Goal: Task Accomplishment & Management: Complete application form

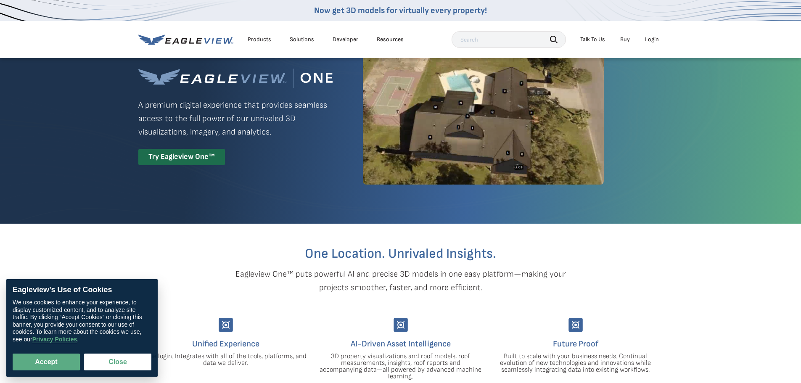
scroll to position [126, 0]
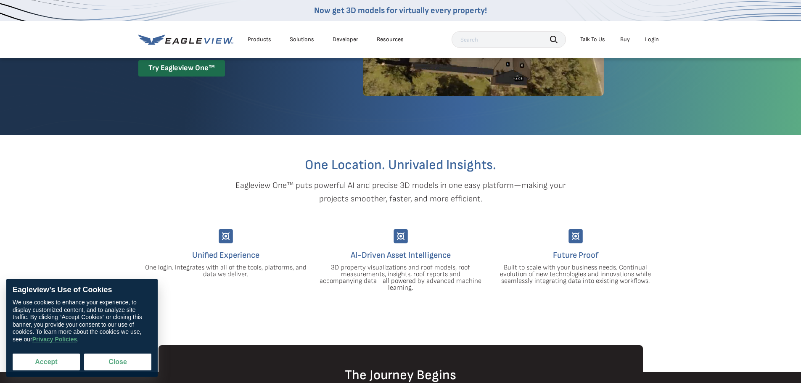
drag, startPoint x: 42, startPoint y: 358, endPoint x: 68, endPoint y: 358, distance: 26.5
click at [44, 358] on button "Accept" at bounding box center [46, 361] width 67 height 17
checkbox input "true"
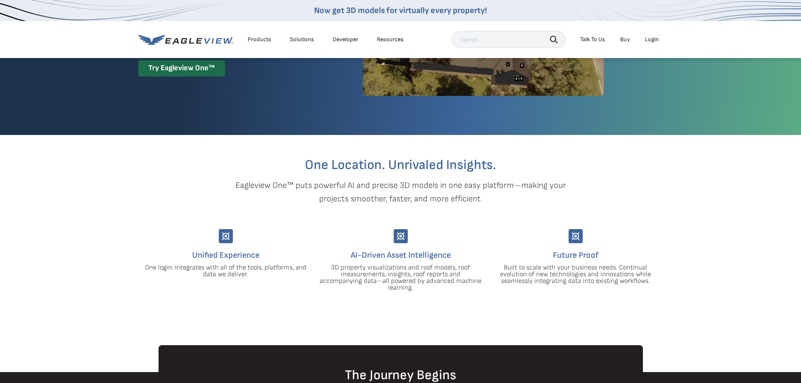
click at [697, 239] on section "One Location. Unrivaled Insights. Eagleview One™ puts powerful AI and precise 3…" at bounding box center [400, 240] width 801 height 210
drag, startPoint x: 370, startPoint y: 266, endPoint x: 408, endPoint y: 298, distance: 49.0
click at [394, 285] on section "One Location. Unrivaled Insights. Eagleview One™ puts powerful AI and precise 3…" at bounding box center [400, 240] width 801 height 210
click at [420, 314] on section "One Location. Unrivaled Insights. Eagleview One™ puts powerful AI and precise 3…" at bounding box center [400, 240] width 801 height 210
drag, startPoint x: 445, startPoint y: 311, endPoint x: 431, endPoint y: 318, distance: 14.9
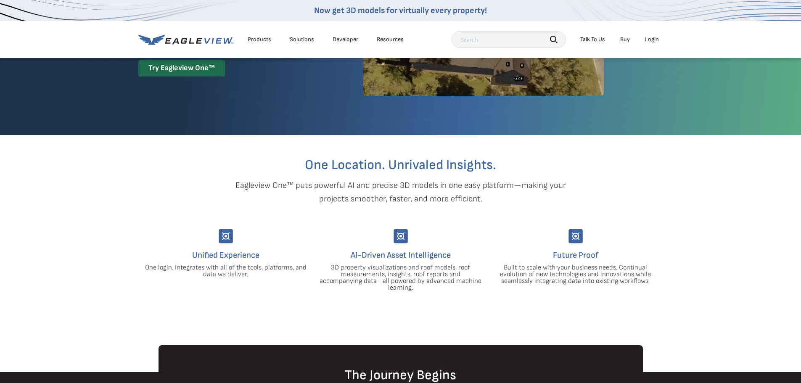
click at [443, 312] on section "One Location. Unrivaled Insights. Eagleview One™ puts powerful AI and precise 3…" at bounding box center [400, 240] width 801 height 210
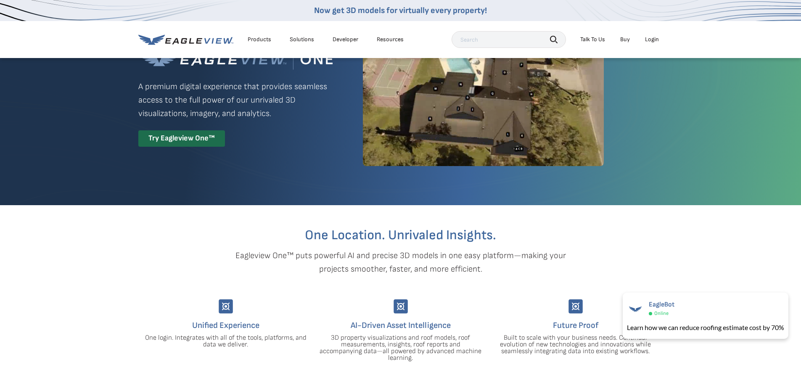
scroll to position [0, 0]
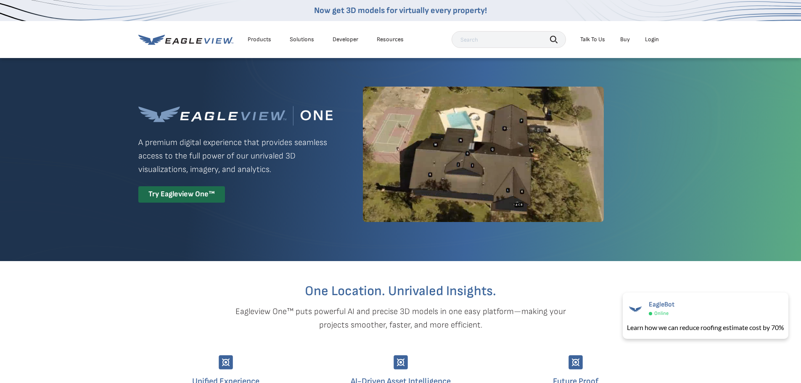
click at [778, 175] on div at bounding box center [400, 159] width 801 height 204
click at [257, 39] on div "Products" at bounding box center [260, 40] width 24 height 8
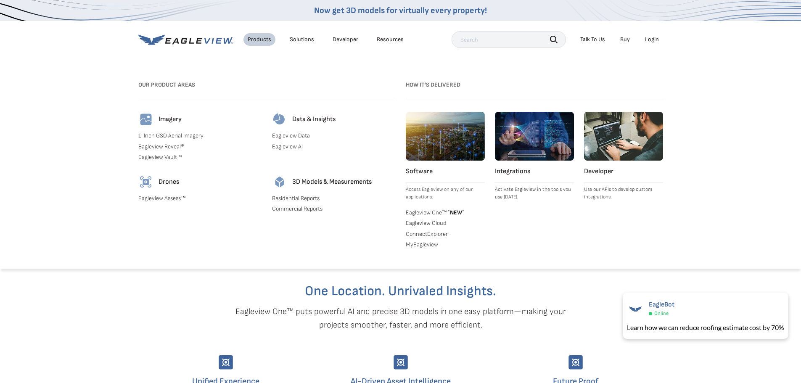
click at [744, 227] on div "Search Products Our Product Areas Imagery 1-Inch GSD Aerial Imagery *" at bounding box center [400, 168] width 801 height 200
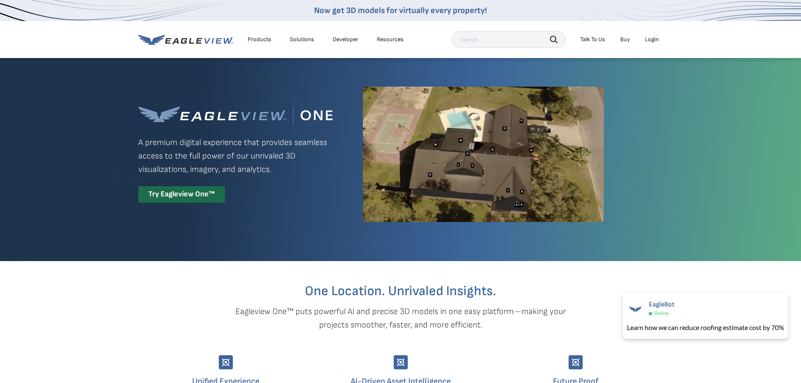
click at [256, 38] on div "Products" at bounding box center [260, 40] width 24 height 8
click at [262, 37] on div "Products" at bounding box center [260, 40] width 24 height 8
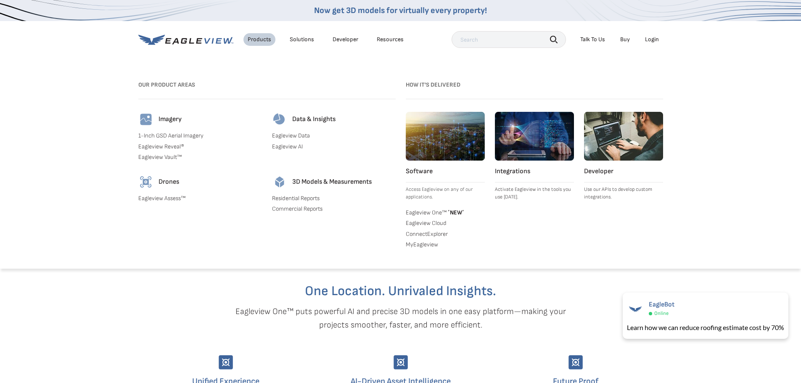
click at [296, 147] on link "Eagleview AI" at bounding box center [334, 147] width 124 height 8
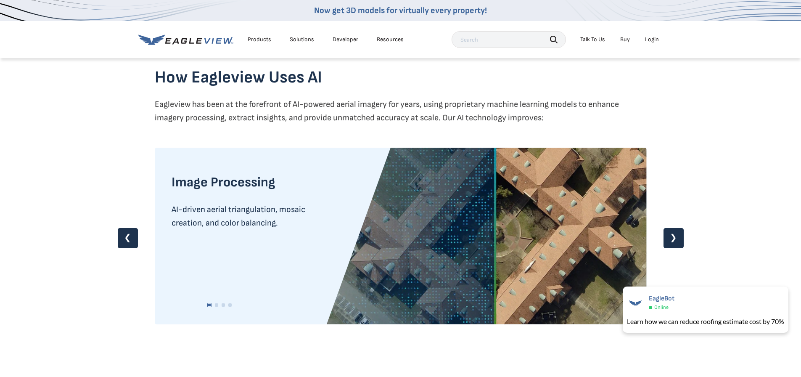
scroll to position [715, 0]
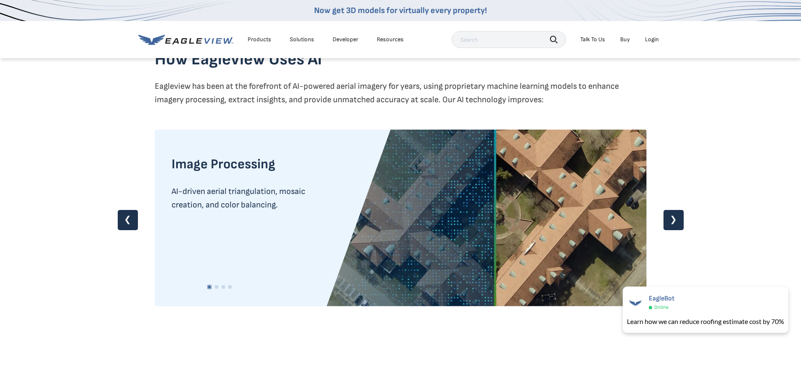
click at [675, 224] on link "❯" at bounding box center [673, 220] width 20 height 20
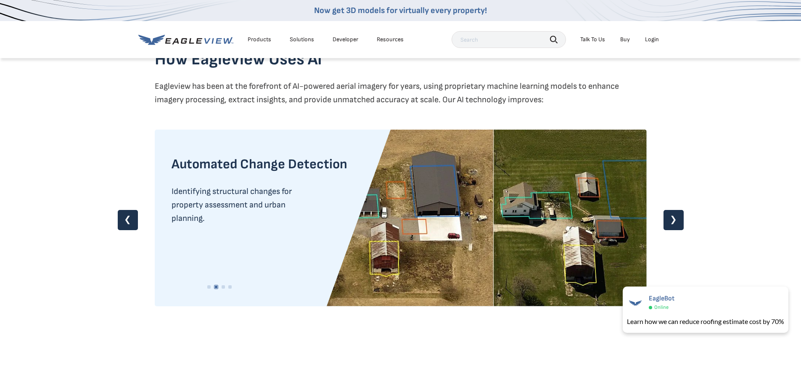
click at [674, 219] on link "❯" at bounding box center [673, 220] width 20 height 20
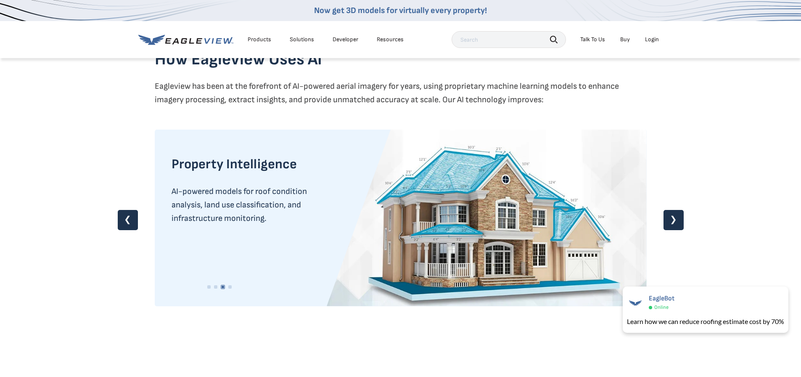
click at [676, 222] on link "❯" at bounding box center [673, 220] width 20 height 20
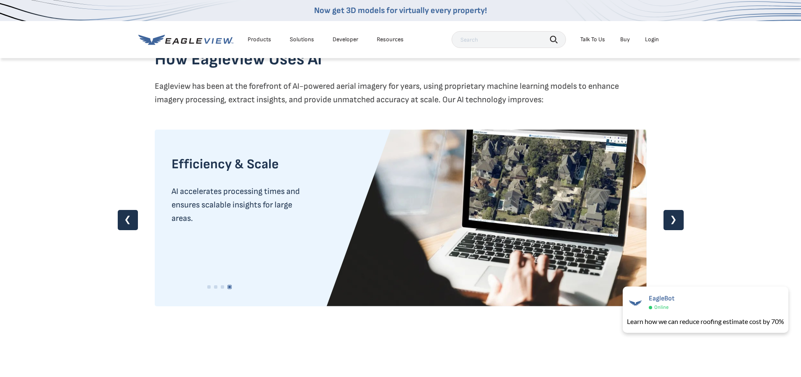
click at [677, 223] on link "❯" at bounding box center [673, 220] width 20 height 20
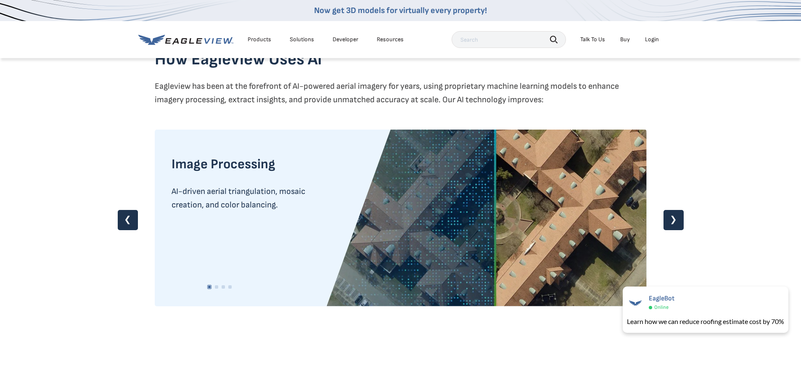
click at [124, 217] on link "❮" at bounding box center [128, 220] width 20 height 20
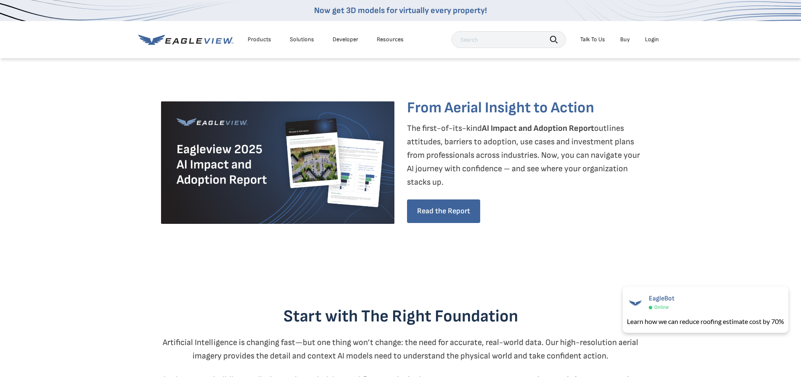
scroll to position [42, 0]
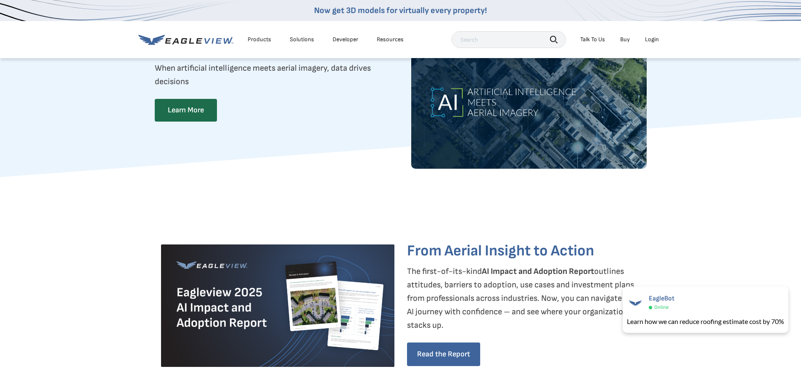
click at [260, 40] on div "Products" at bounding box center [260, 40] width 24 height 8
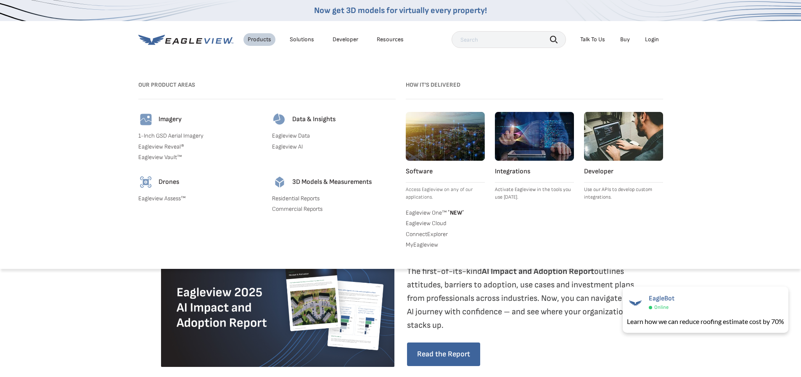
click at [421, 212] on link "Eagleview One™ * NEW *" at bounding box center [445, 212] width 79 height 8
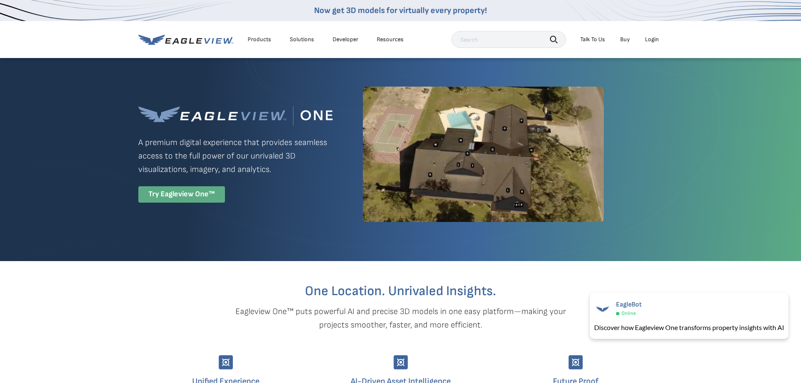
click at [171, 190] on div "Try Eagleview One™" at bounding box center [181, 194] width 87 height 16
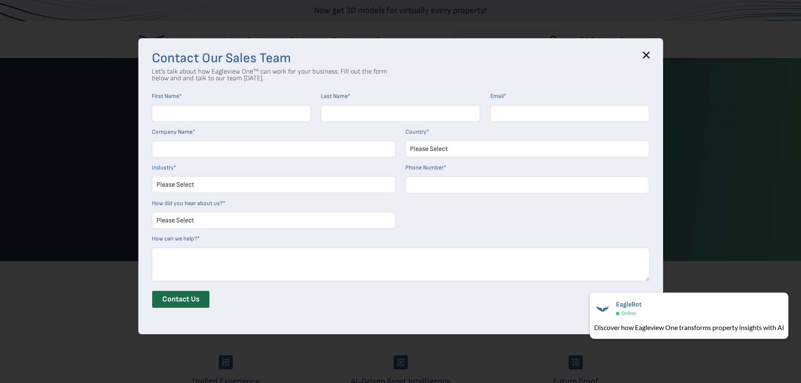
click at [707, 143] on div "Contact Our Sales Team Let's talk about how Eagleview One™ can work for your bu…" at bounding box center [400, 191] width 801 height 383
click at [206, 118] on input "First Name *" at bounding box center [231, 113] width 159 height 17
type input "Brandon"
type input "Jones"
type input "brandon.jones@wagnerroofing.com"
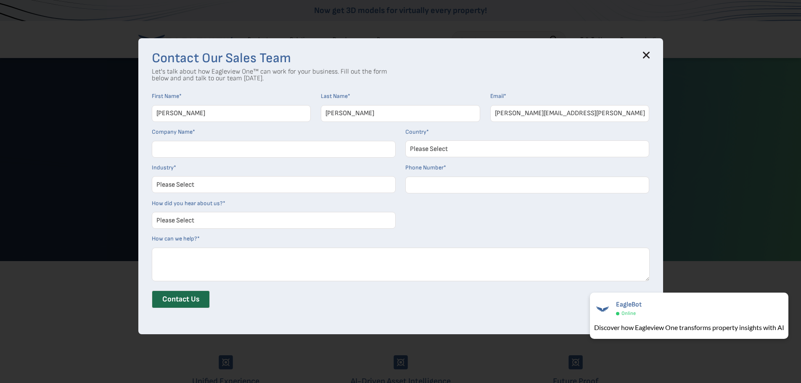
type input "Wagner Roofing"
select select "[GEOGRAPHIC_DATA]"
type input "13019279030"
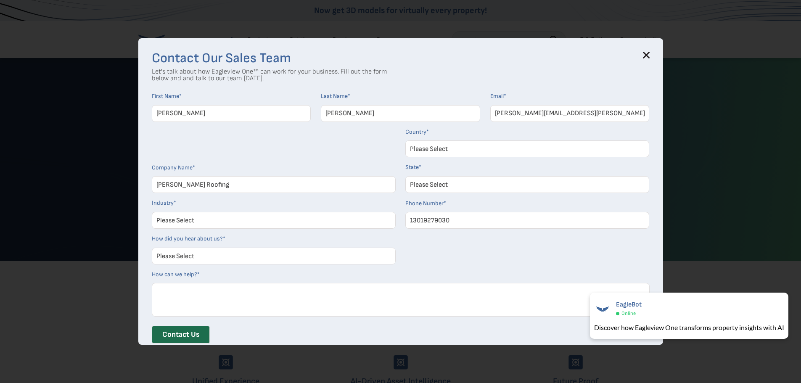
select select "Maryland"
click at [215, 222] on select "Please Select Architects & Engineering Construction Electric/Gas Utilities Gove…" at bounding box center [274, 220] width 244 height 17
select select "Construction"
click at [155, 212] on select "Please Select Architects & Engineering Construction Electric/Gas Utilities Gove…" at bounding box center [274, 220] width 244 height 17
click at [240, 251] on select "Please Select Search Engine Social Media Word of Mouth Podcast Online Advertise…" at bounding box center [274, 256] width 244 height 17
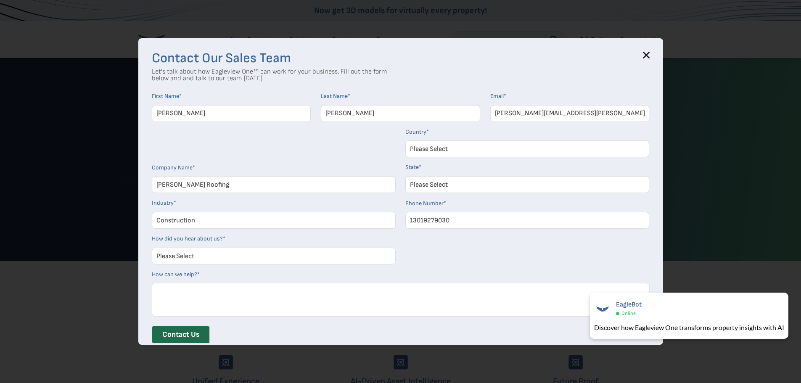
select select "Other"
click at [155, 248] on select "Please Select Search Engine Social Media Word of Mouth Podcast Online Advertise…" at bounding box center [274, 256] width 244 height 17
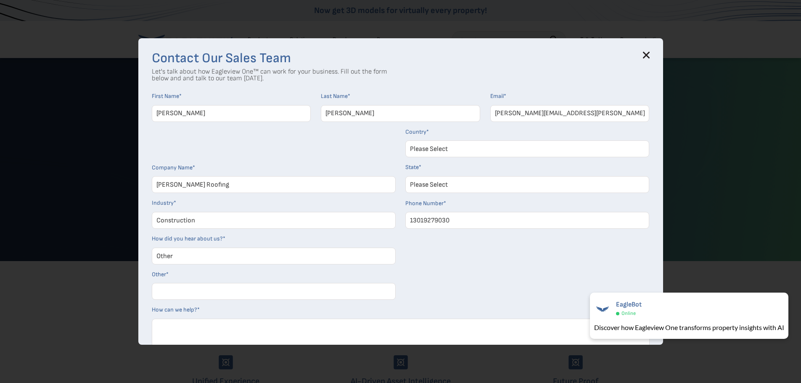
click at [184, 292] on input "Other *" at bounding box center [274, 291] width 244 height 17
type input "u"
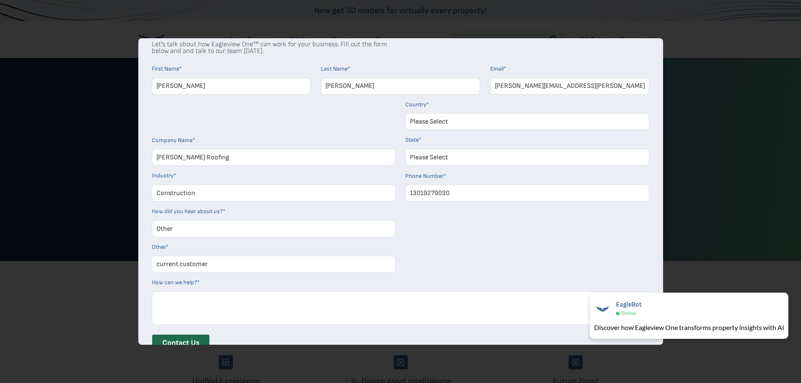
scroll to position [60, 0]
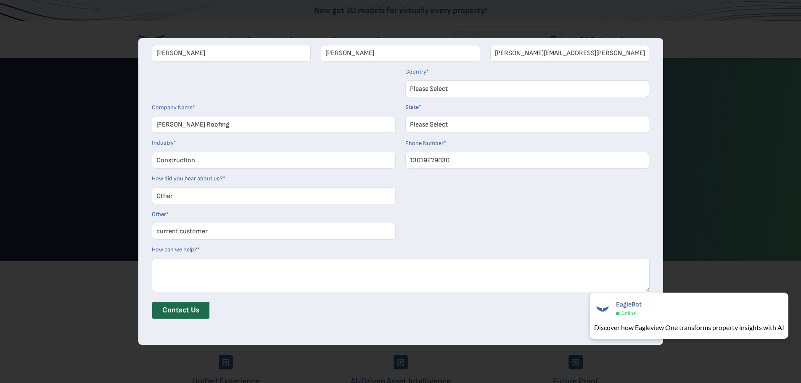
type input "current customer"
click at [217, 270] on textarea "How can we help? *" at bounding box center [401, 275] width 498 height 34
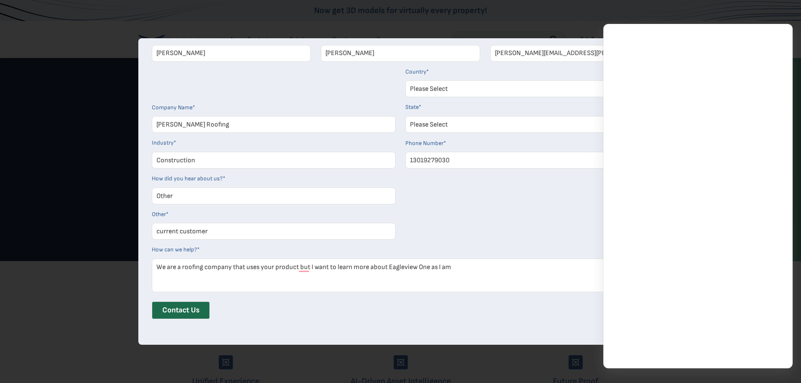
click at [506, 222] on form "First Name * Brandon Last Name * Jones Email * brandon.jones@wagnerroofing.com …" at bounding box center [401, 178] width 498 height 293
drag, startPoint x: 408, startPoint y: 272, endPoint x: 435, endPoint y: 272, distance: 26.9
click at [409, 272] on textarea "We are a roofing company that uses your product but I want to learn more about …" at bounding box center [401, 275] width 498 height 34
click at [477, 266] on textarea "We are a roofing company that uses your product but I want to learn more about …" at bounding box center [401, 275] width 498 height 34
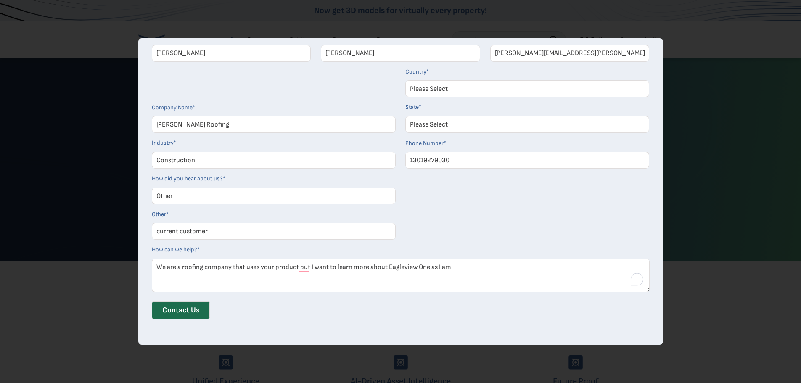
click at [459, 267] on textarea "We are a roofing company that uses your product but I want to learn more about …" at bounding box center [401, 275] width 498 height 34
click at [468, 272] on textarea "We are a roofing company that uses your product but I want to learn more about …" at bounding box center [401, 275] width 498 height 34
click at [468, 265] on textarea "We are a roofing company that uses your product but I want to learn more about …" at bounding box center [401, 275] width 498 height 34
click at [506, 282] on textarea "We are a roofing company that uses your product but I want to learn more about …" at bounding box center [401, 275] width 498 height 34
click at [454, 289] on textarea "We are a roofing company that uses your product but I want to learn more about …" at bounding box center [401, 275] width 498 height 34
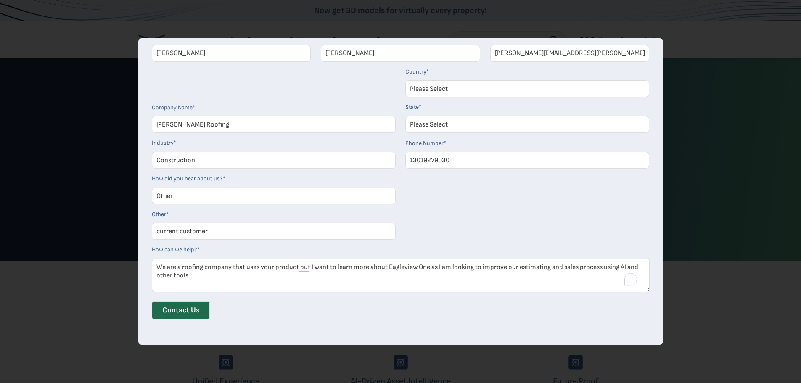
click at [227, 278] on textarea "We are a roofing company that uses your product but I want to learn more about …" at bounding box center [401, 275] width 498 height 34
click at [293, 269] on textarea "We are a roofing company that uses your product but I want to learn more about …" at bounding box center [401, 275] width 498 height 34
drag, startPoint x: 300, startPoint y: 268, endPoint x: 293, endPoint y: 275, distance: 9.8
click at [299, 268] on textarea "We are a roofing company that uses your product but I want to learn more about …" at bounding box center [401, 275] width 498 height 34
click at [292, 276] on textarea "We are a roofing company that uses your product but I want to learn more about …" at bounding box center [401, 275] width 498 height 34
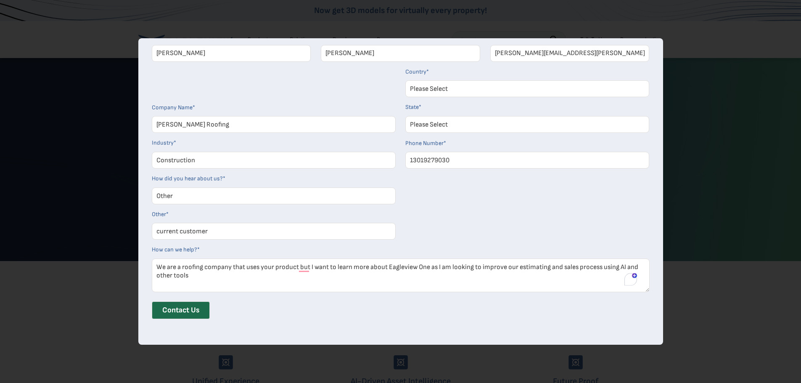
click at [301, 266] on textarea "We are a roofing company that uses your product but I want to learn more about …" at bounding box center [401, 275] width 498 height 34
drag, startPoint x: 366, startPoint y: 268, endPoint x: 360, endPoint y: 270, distance: 6.6
click at [365, 268] on textarea "We are a roofing company that uses your product but I want to learn more about …" at bounding box center [401, 275] width 498 height 34
click at [277, 266] on textarea "We are a roofing company that uses your product but I want to learn more about …" at bounding box center [401, 275] width 498 height 34
click at [353, 266] on textarea "We are a roofing company that uses your Connect Explorer product but I want to …" at bounding box center [401, 275] width 498 height 34
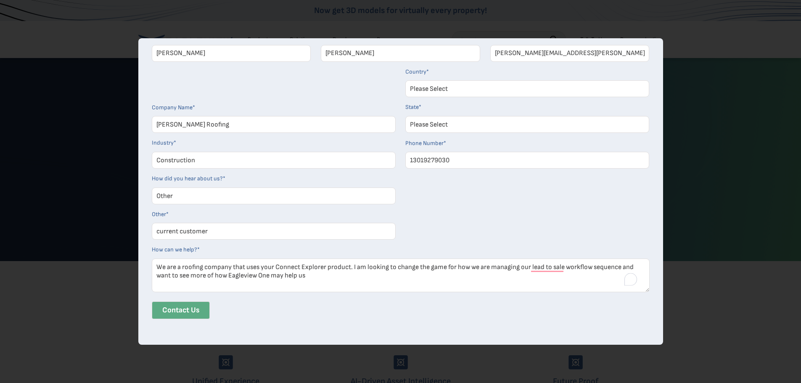
type textarea "We are a roofing company that uses your Connect Explorer product. I am looking …"
click at [190, 311] on input "Contact Us" at bounding box center [181, 310] width 58 height 18
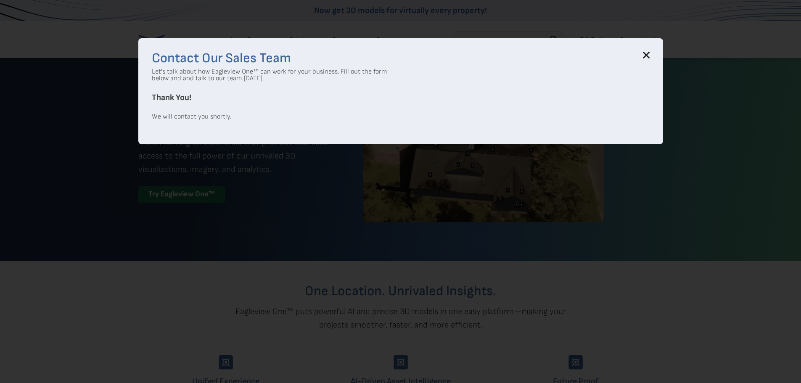
scroll to position [0, 0]
click at [650, 51] on div "Contact Our Sales Team Let's talk about how Eagleview One™ can work for your bu…" at bounding box center [400, 91] width 525 height 106
click at [649, 55] on icon at bounding box center [645, 55] width 5 height 5
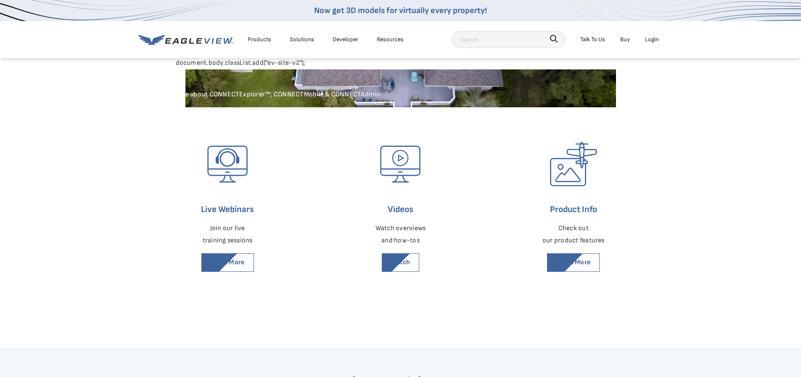
click at [659, 188] on div "Live Webinars Join our live training sessions Learn More Videos Watch overviews…" at bounding box center [400, 227] width 801 height 240
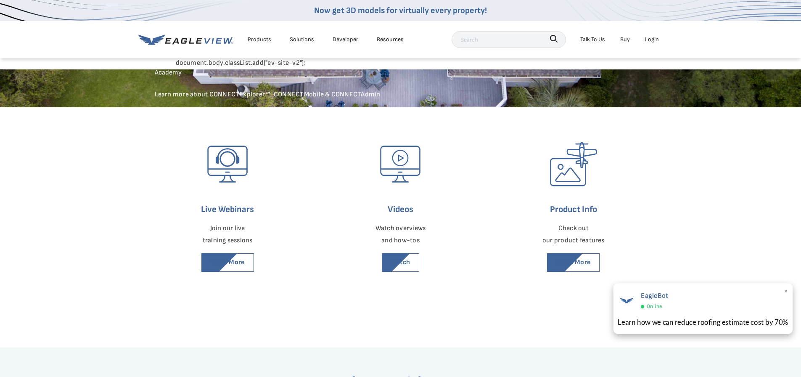
click at [690, 320] on div "Learn how we can reduce roofing estimate cost by 70%" at bounding box center [702, 322] width 171 height 11
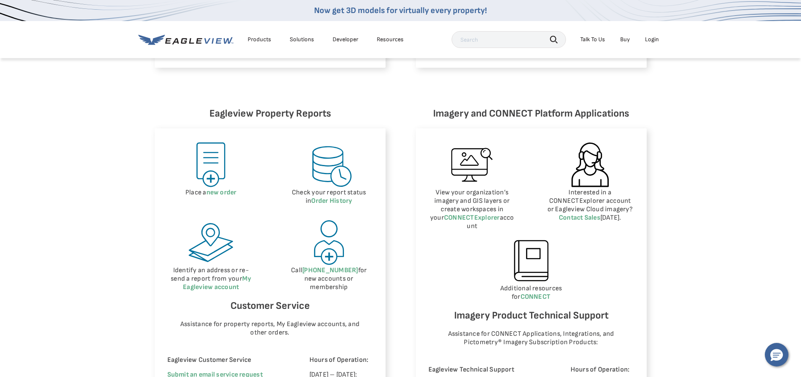
scroll to position [378, 0]
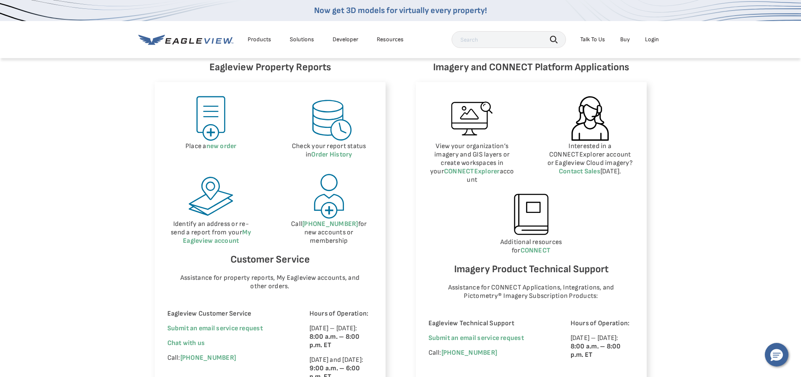
click at [702, 277] on div "Eagleview Property Reports Place a new order Check your report status in Order …" at bounding box center [400, 226] width 801 height 410
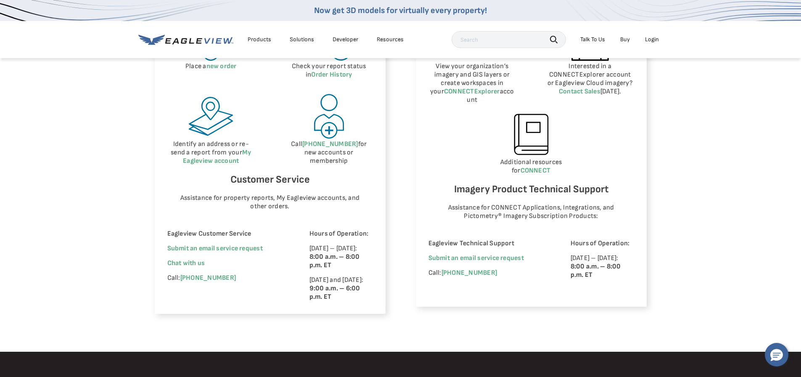
scroll to position [462, 0]
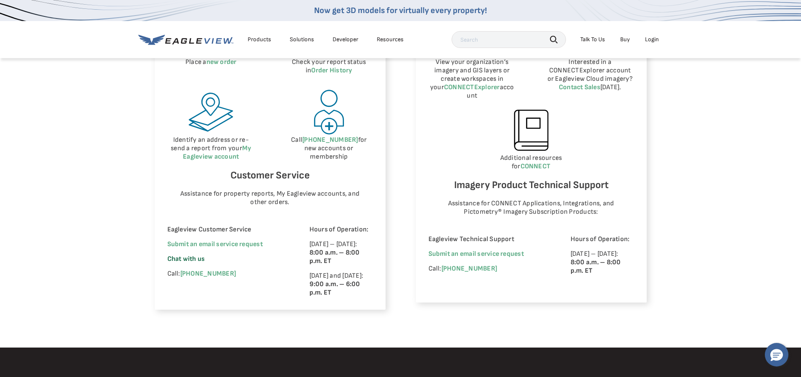
drag, startPoint x: 182, startPoint y: 256, endPoint x: 190, endPoint y: 255, distance: 8.0
click at [182, 256] on span "Chat with us" at bounding box center [186, 259] width 38 height 8
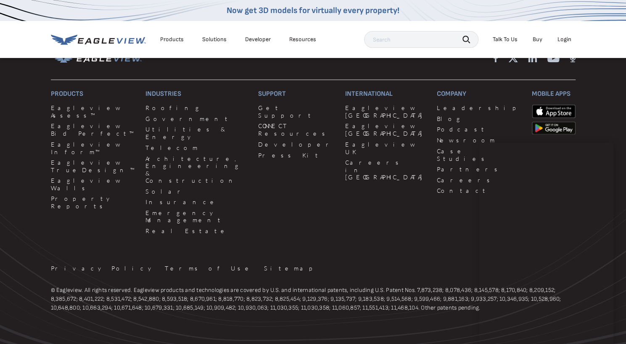
scroll to position [804, 0]
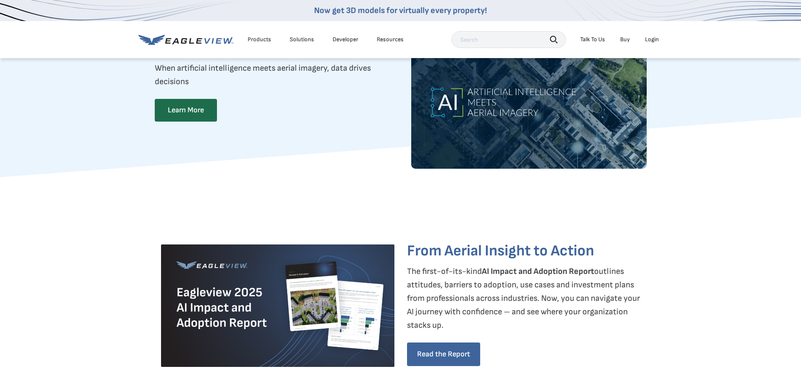
scroll to position [42, 0]
